Goal: Task Accomplishment & Management: Manage account settings

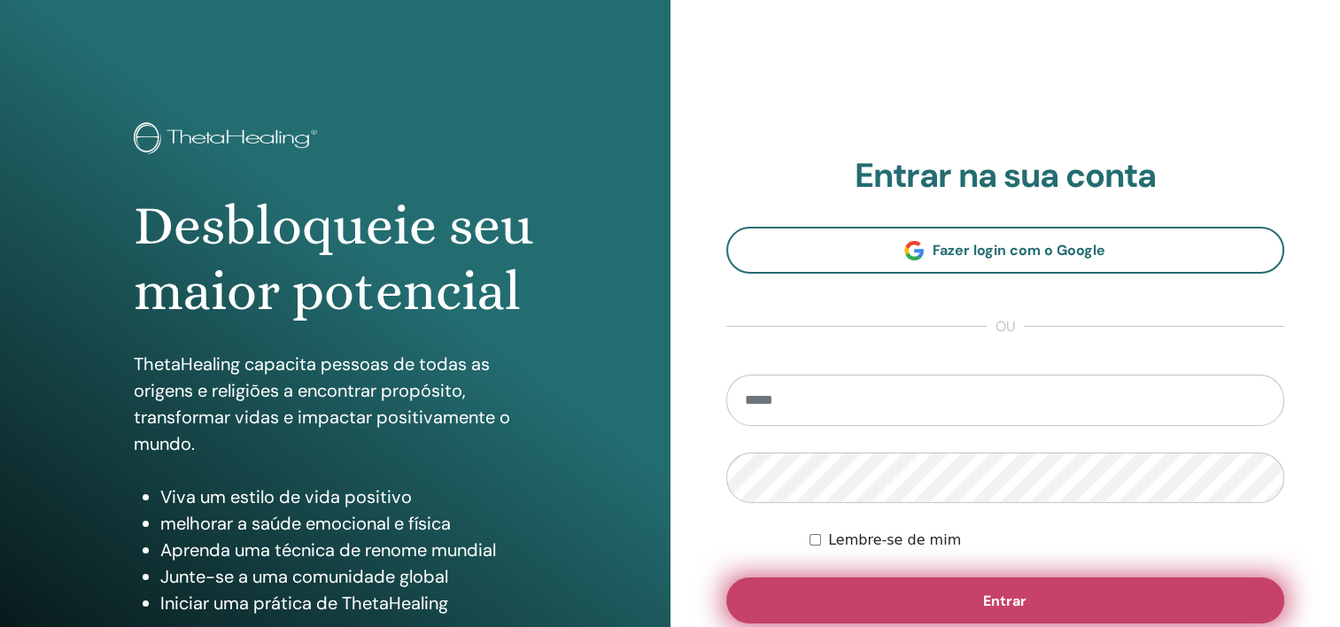
type input "**********"
click at [1063, 604] on button "Entrar" at bounding box center [1005, 600] width 559 height 46
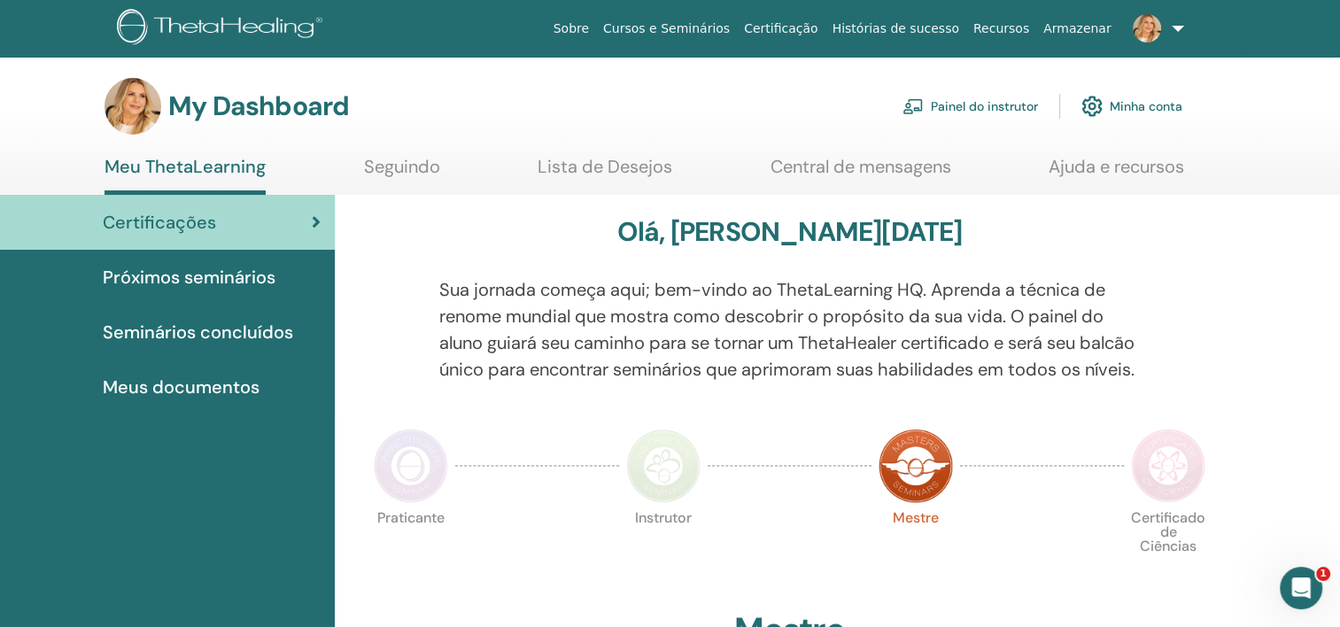
click at [1022, 106] on link "Painel do instrutor" at bounding box center [970, 106] width 136 height 39
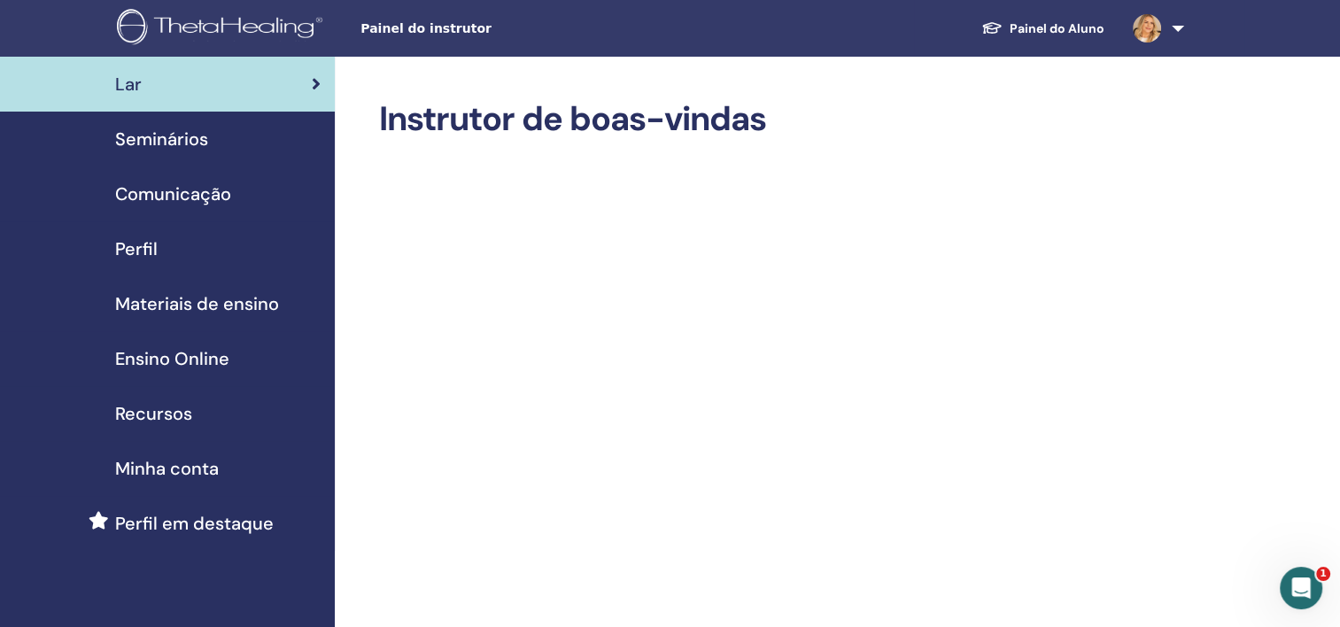
click at [182, 139] on span "Seminários" at bounding box center [161, 139] width 93 height 27
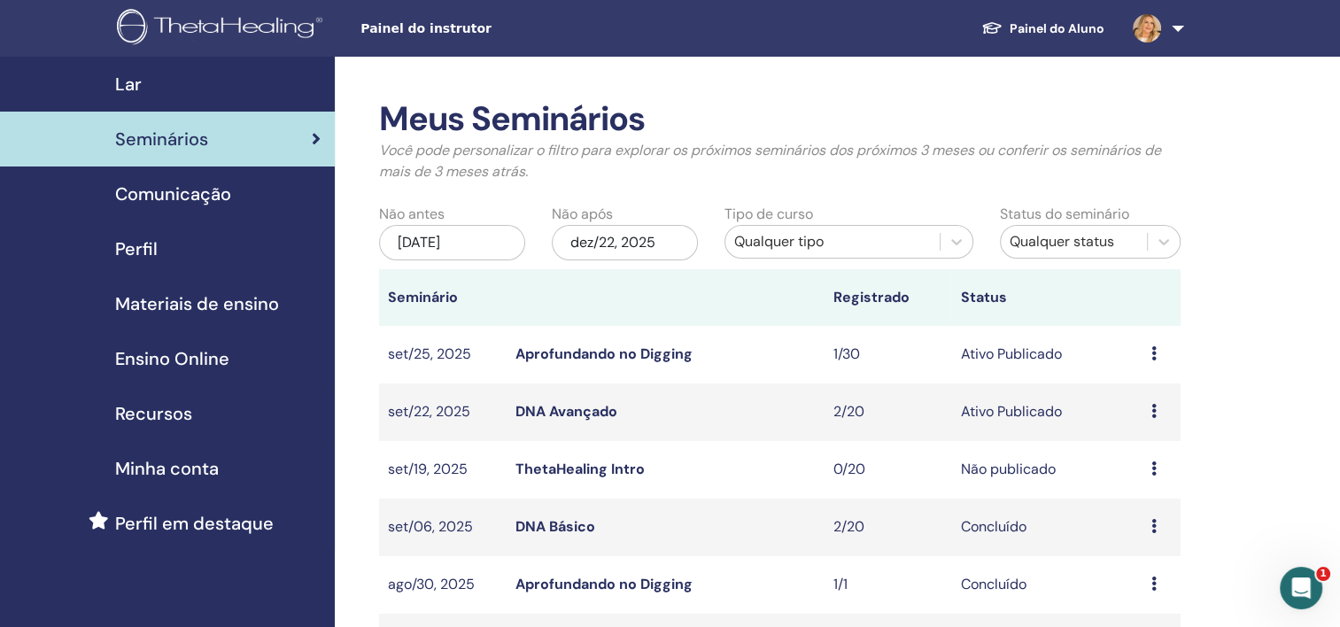
click at [1150, 410] on td "Visualizar Editar Participantes Cancelar" at bounding box center [1161, 412] width 38 height 58
click at [1155, 414] on icon at bounding box center [1153, 411] width 5 height 14
click at [1155, 479] on link "Participantes" at bounding box center [1152, 481] width 87 height 19
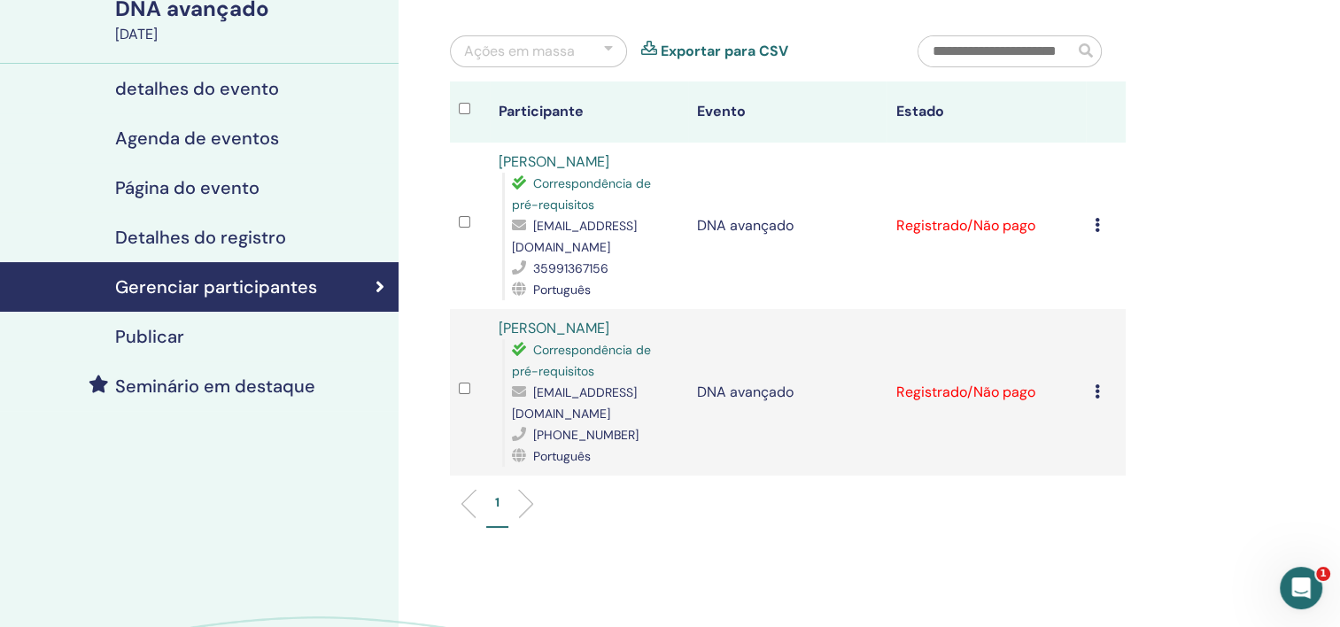
scroll to position [177, 0]
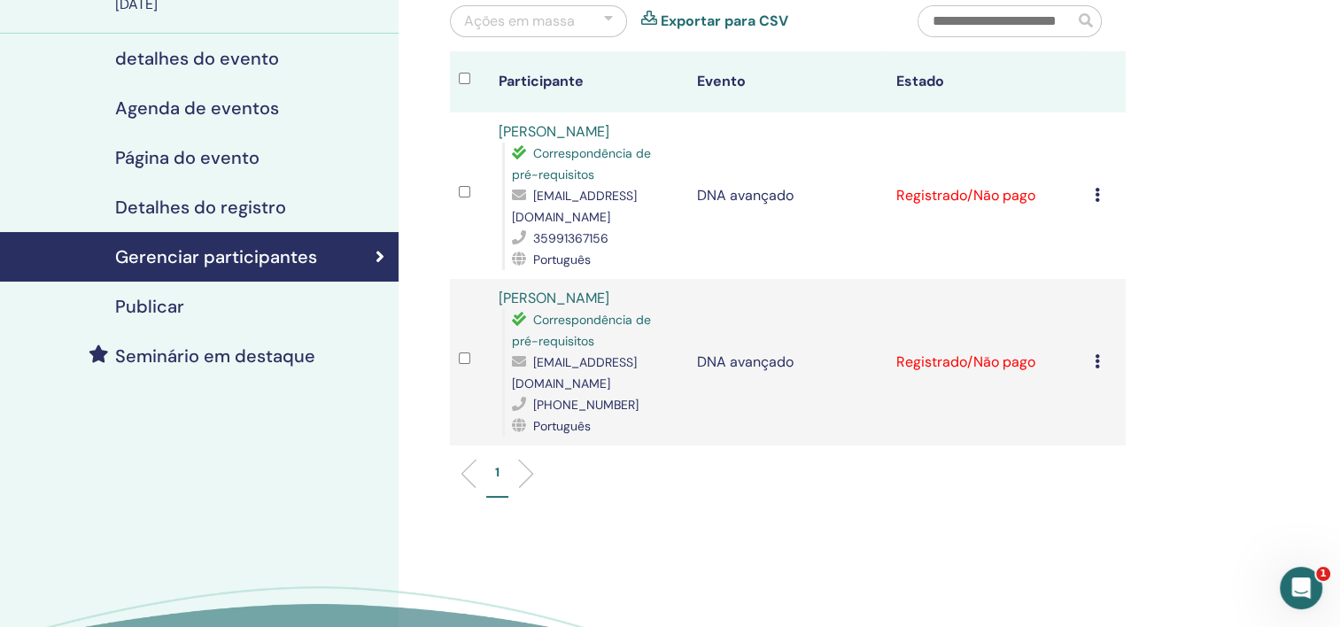
click at [1098, 354] on icon at bounding box center [1097, 361] width 5 height 14
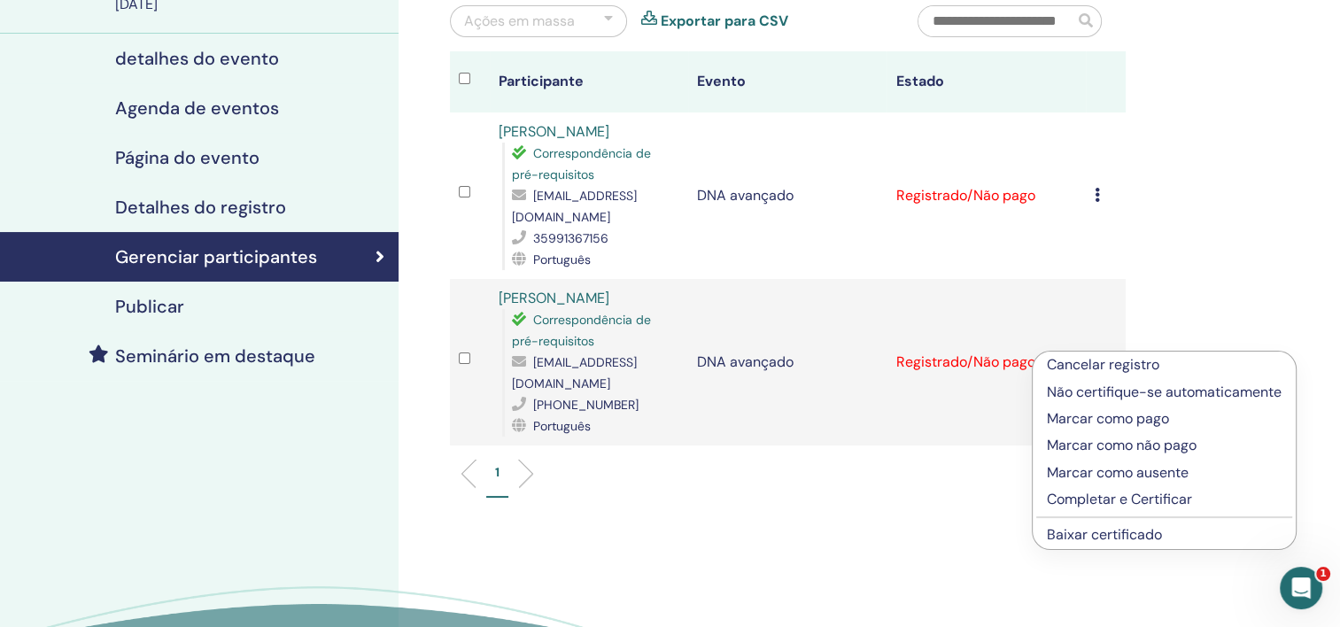
click at [1114, 372] on p "Cancelar registro" at bounding box center [1164, 364] width 235 height 21
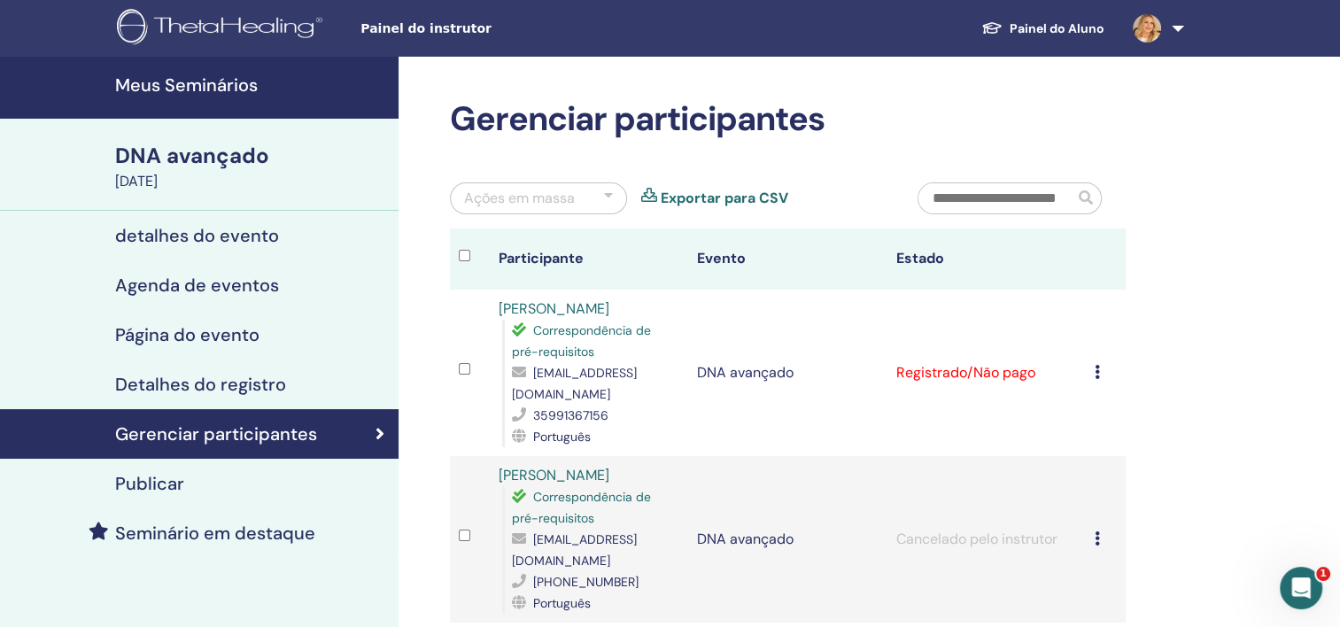
click at [1183, 27] on link at bounding box center [1155, 28] width 73 height 57
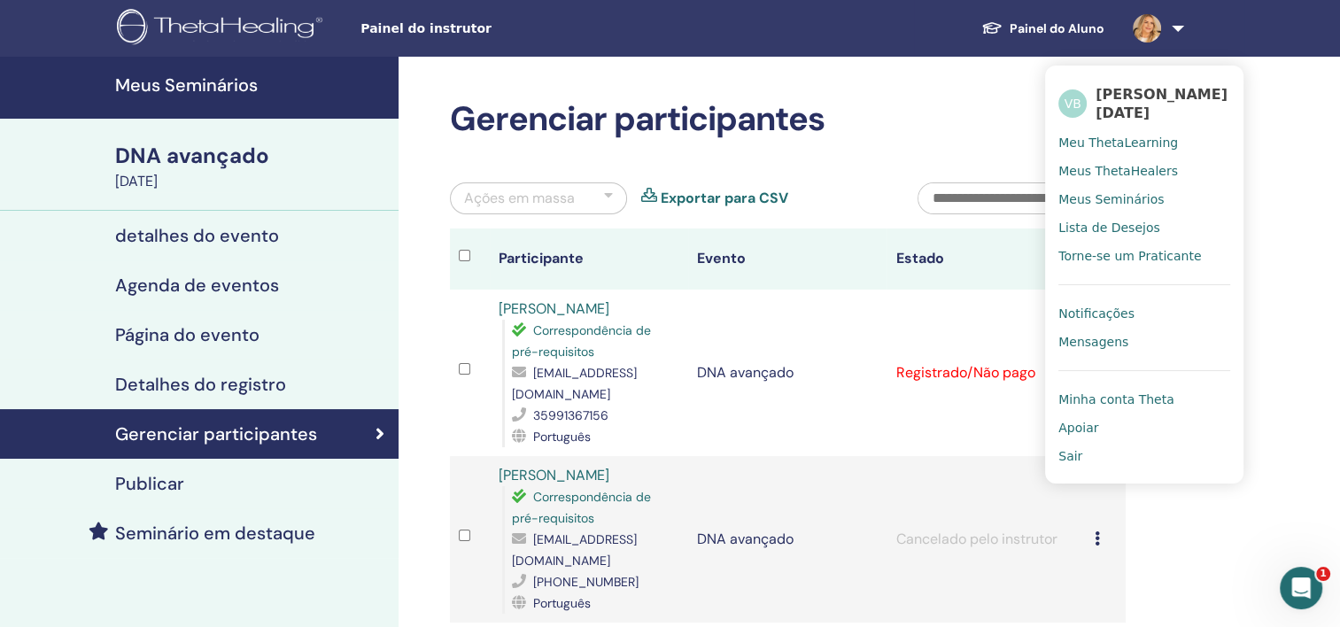
click at [1078, 453] on span "Sair" at bounding box center [1070, 456] width 24 height 16
